Goal: Transaction & Acquisition: Purchase product/service

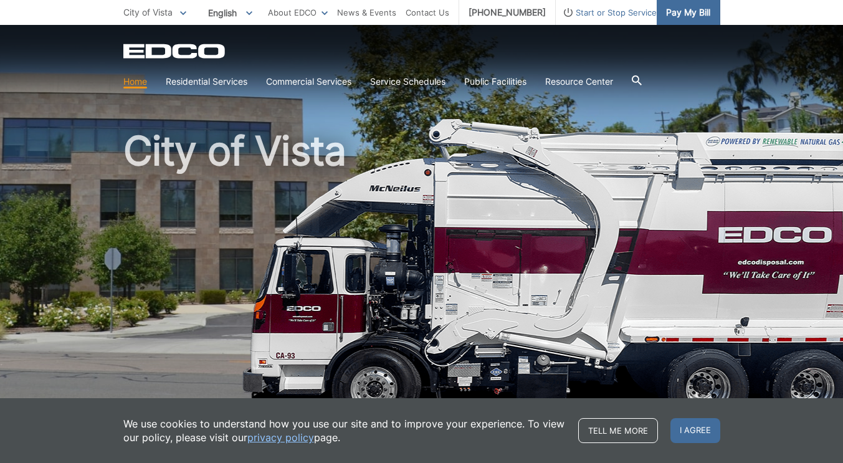
click at [694, 17] on span "Pay My Bill" at bounding box center [688, 13] width 44 height 14
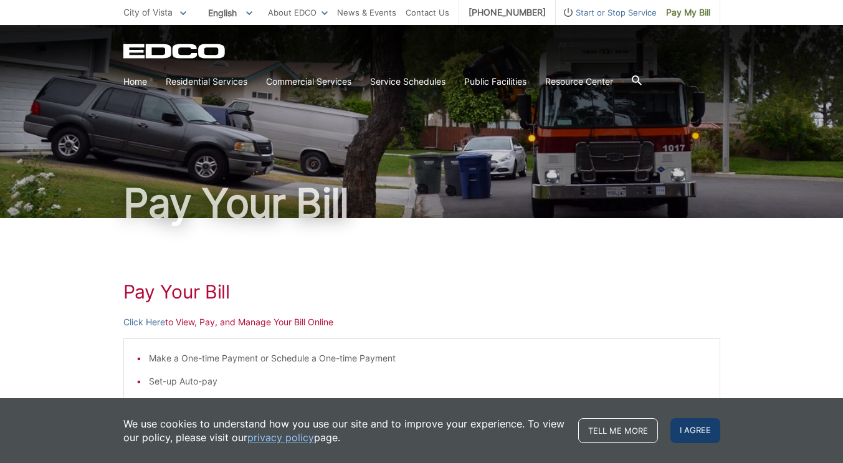
click at [701, 439] on span "I agree" at bounding box center [695, 430] width 50 height 25
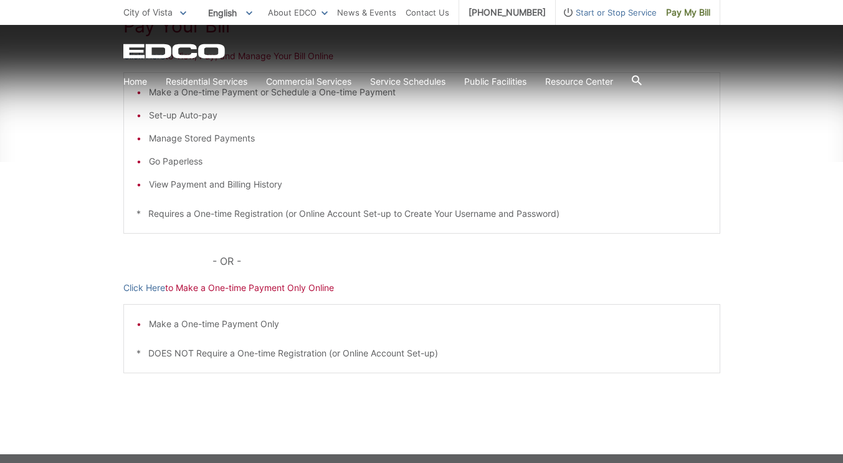
scroll to position [321, 0]
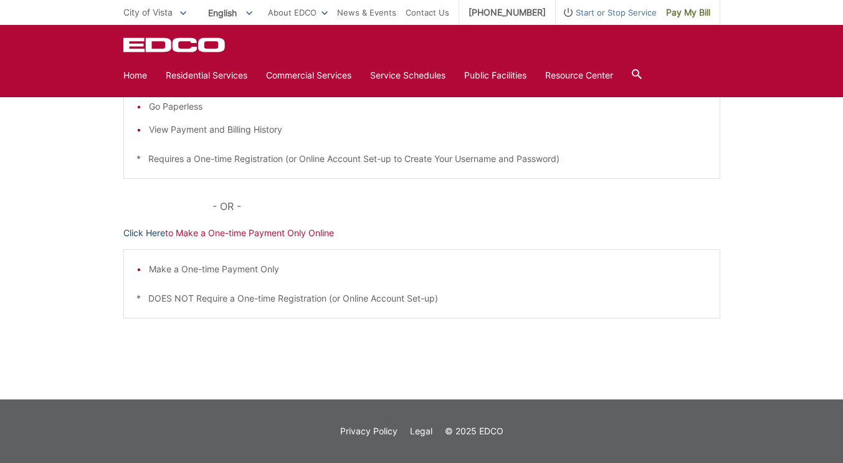
click at [133, 234] on link "Click Here" at bounding box center [144, 233] width 42 height 14
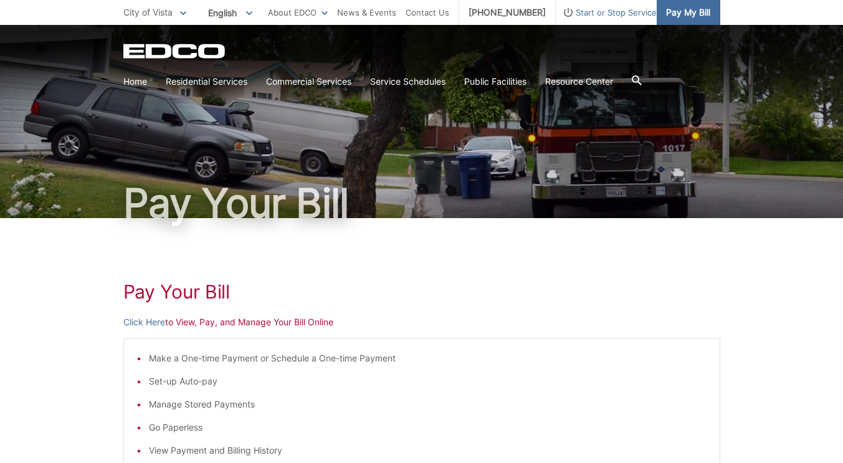
click at [693, 8] on span "Pay My Bill" at bounding box center [688, 13] width 44 height 14
click at [151, 321] on link "Click Here" at bounding box center [144, 322] width 42 height 14
